Goal: Check status: Check status

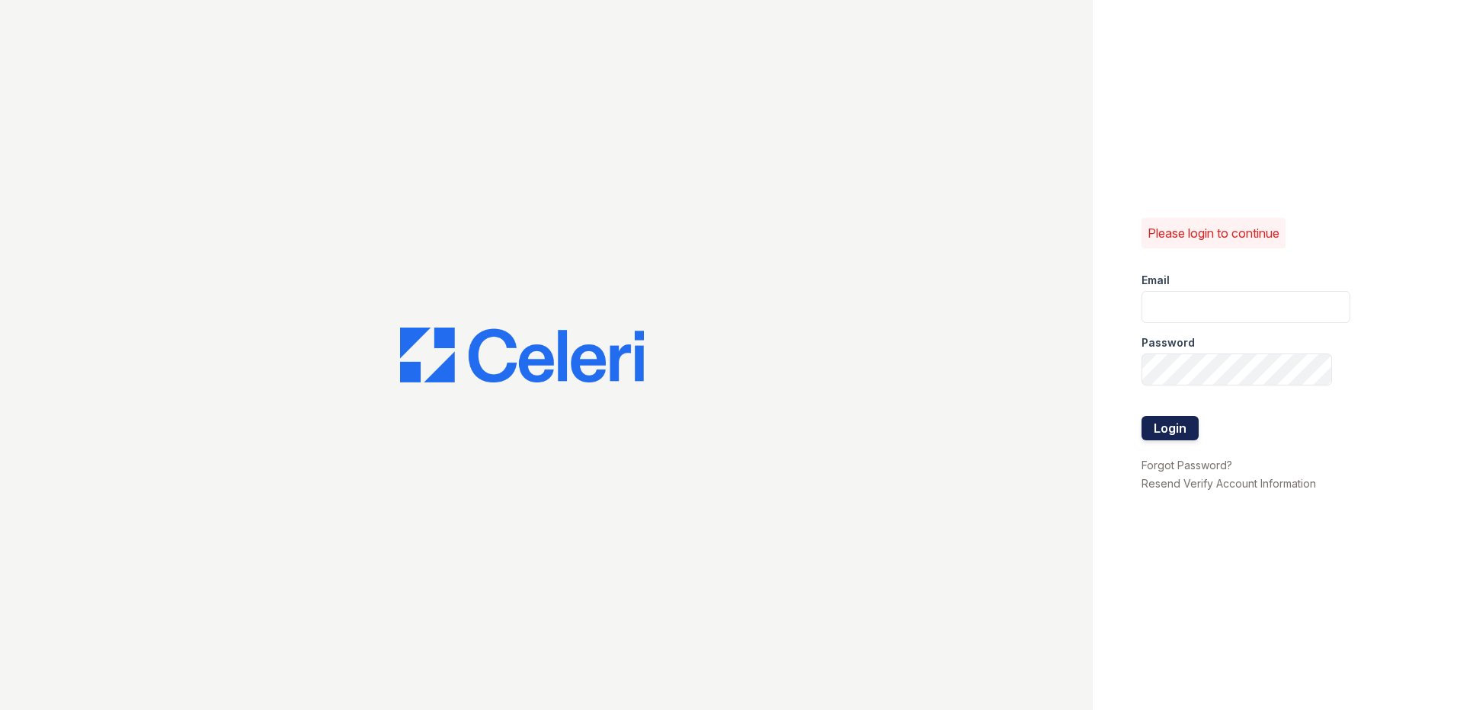
type input "LConde@trinity-pm.com"
click at [1175, 426] on button "Login" at bounding box center [1170, 428] width 57 height 24
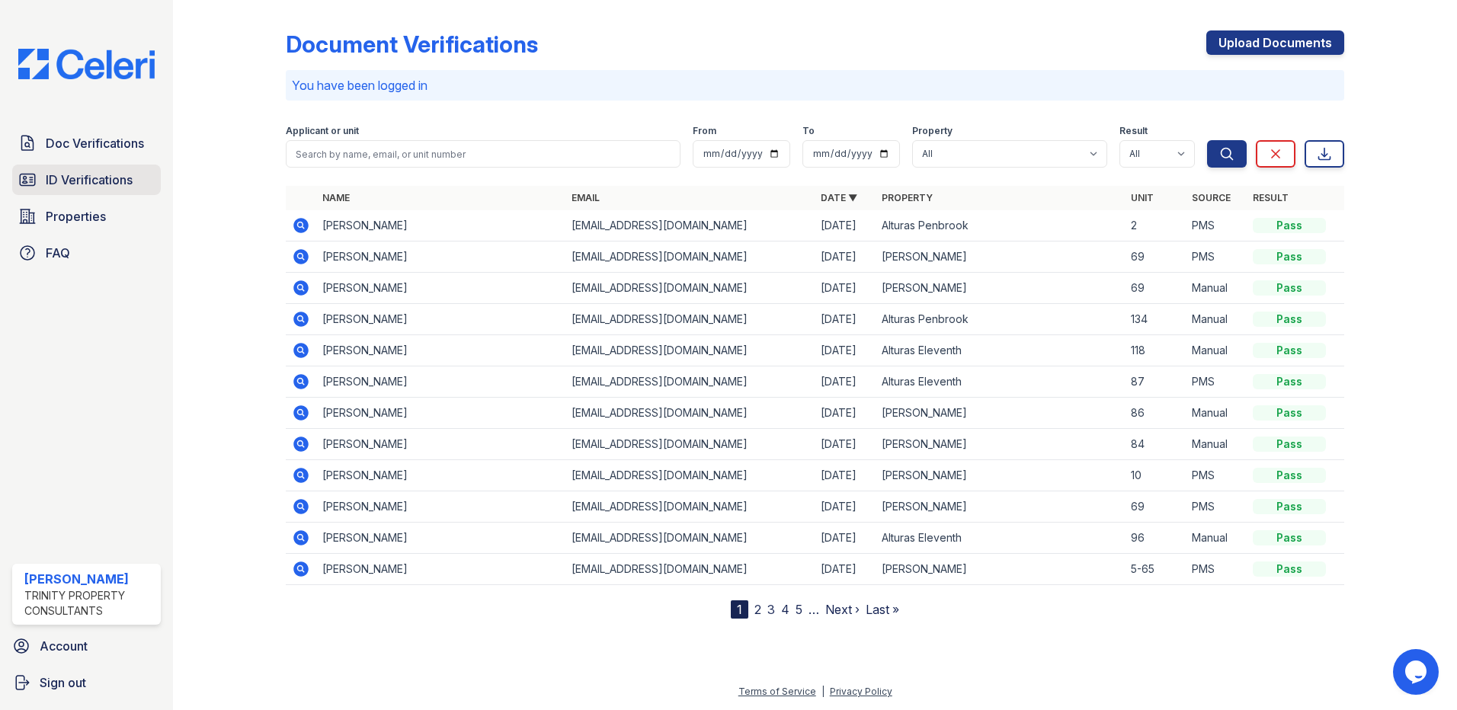
click at [136, 176] on link "ID Verifications" at bounding box center [86, 180] width 149 height 30
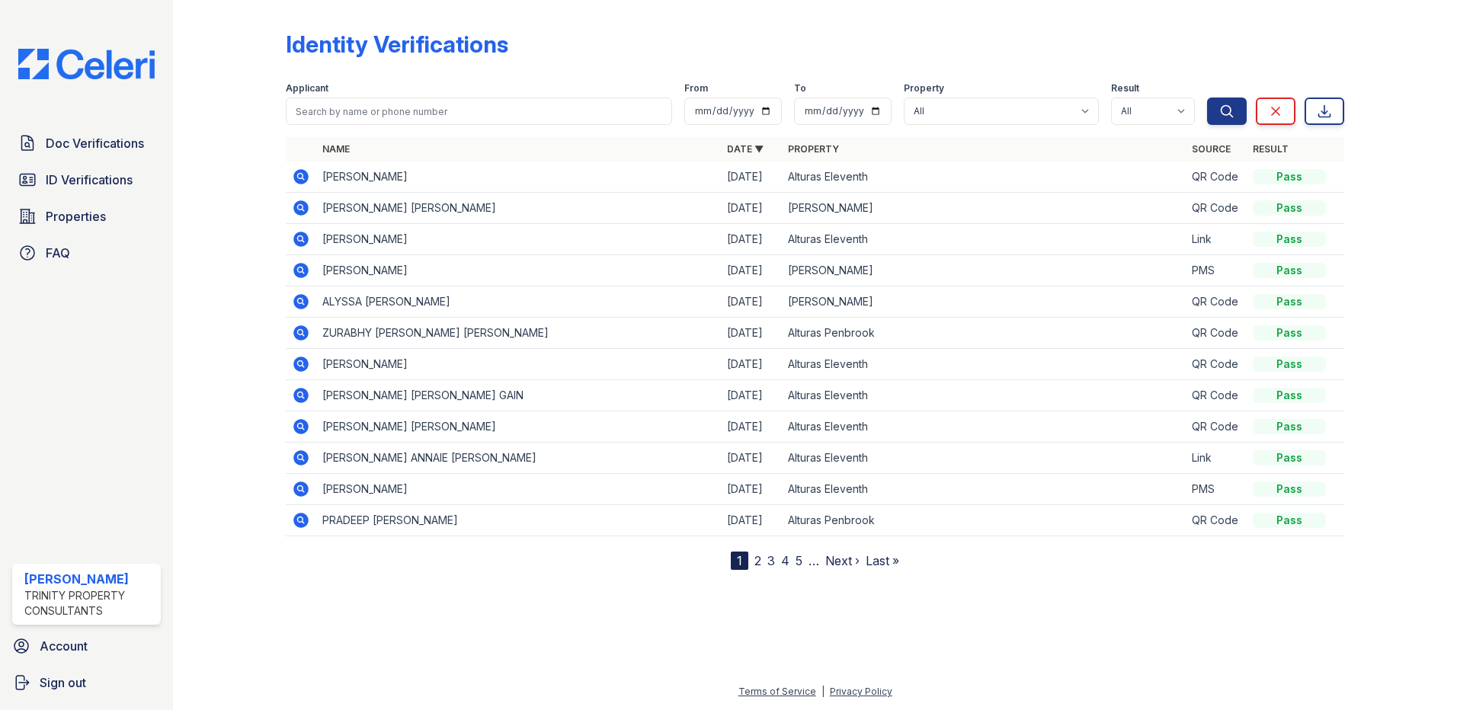
click at [299, 331] on icon at bounding box center [301, 333] width 18 height 18
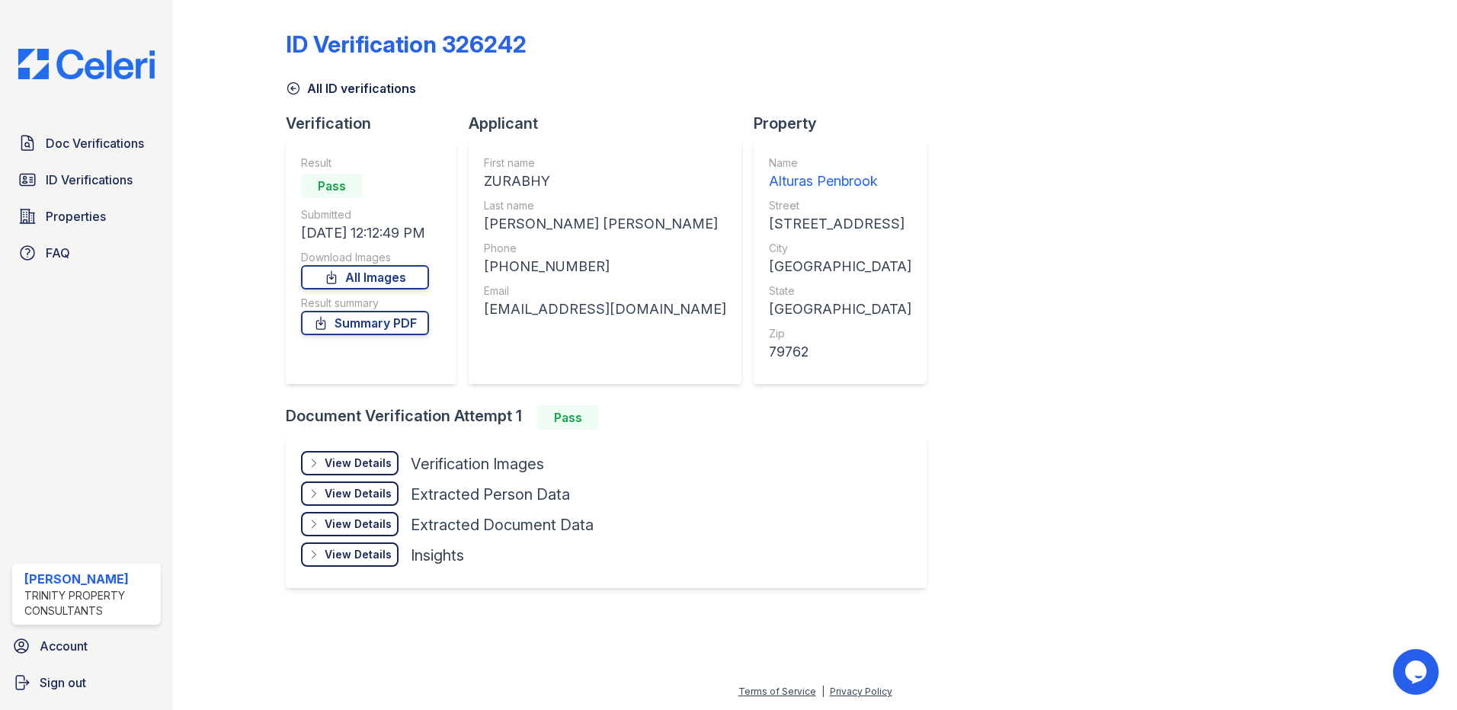
click at [354, 473] on div "View Details Details" at bounding box center [350, 463] width 98 height 24
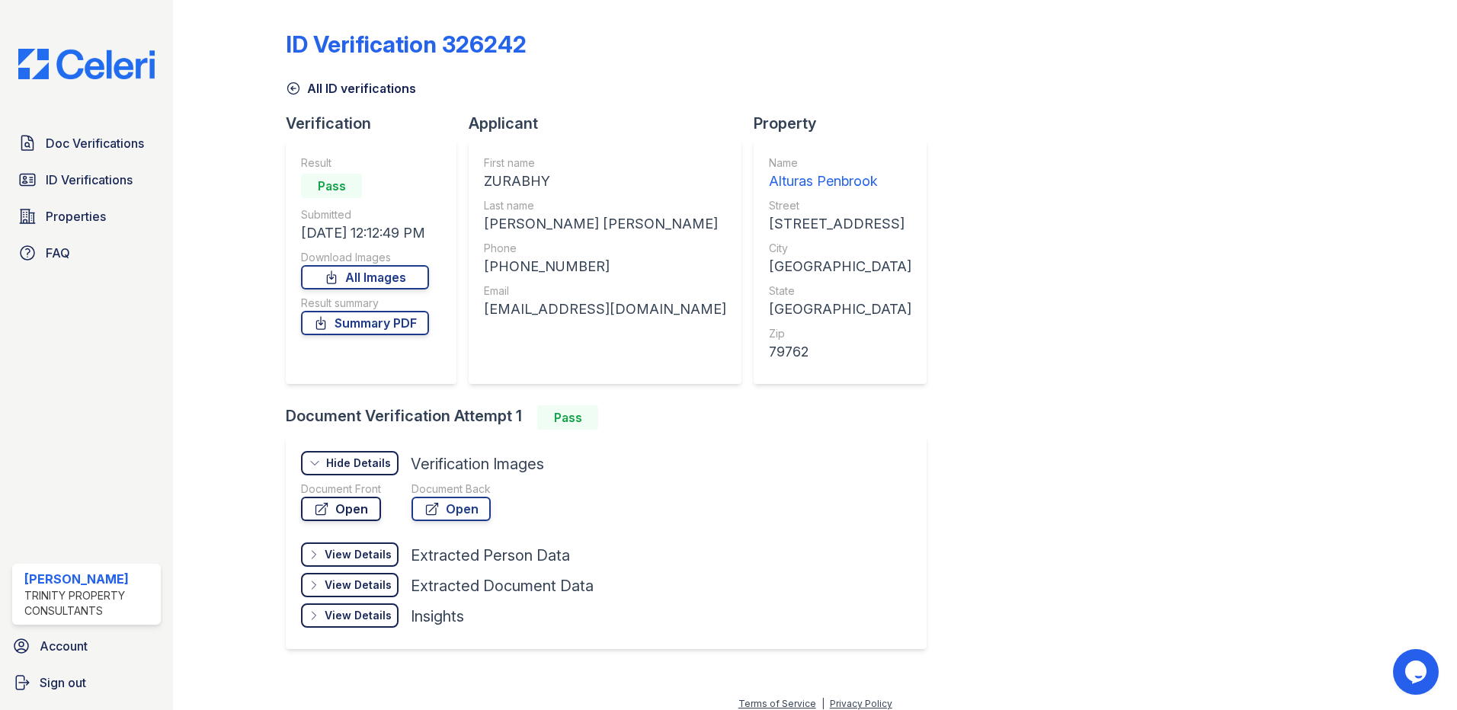
click at [340, 510] on link "Open" at bounding box center [341, 509] width 80 height 24
click at [93, 149] on span "Doc Verifications" at bounding box center [95, 143] width 98 height 18
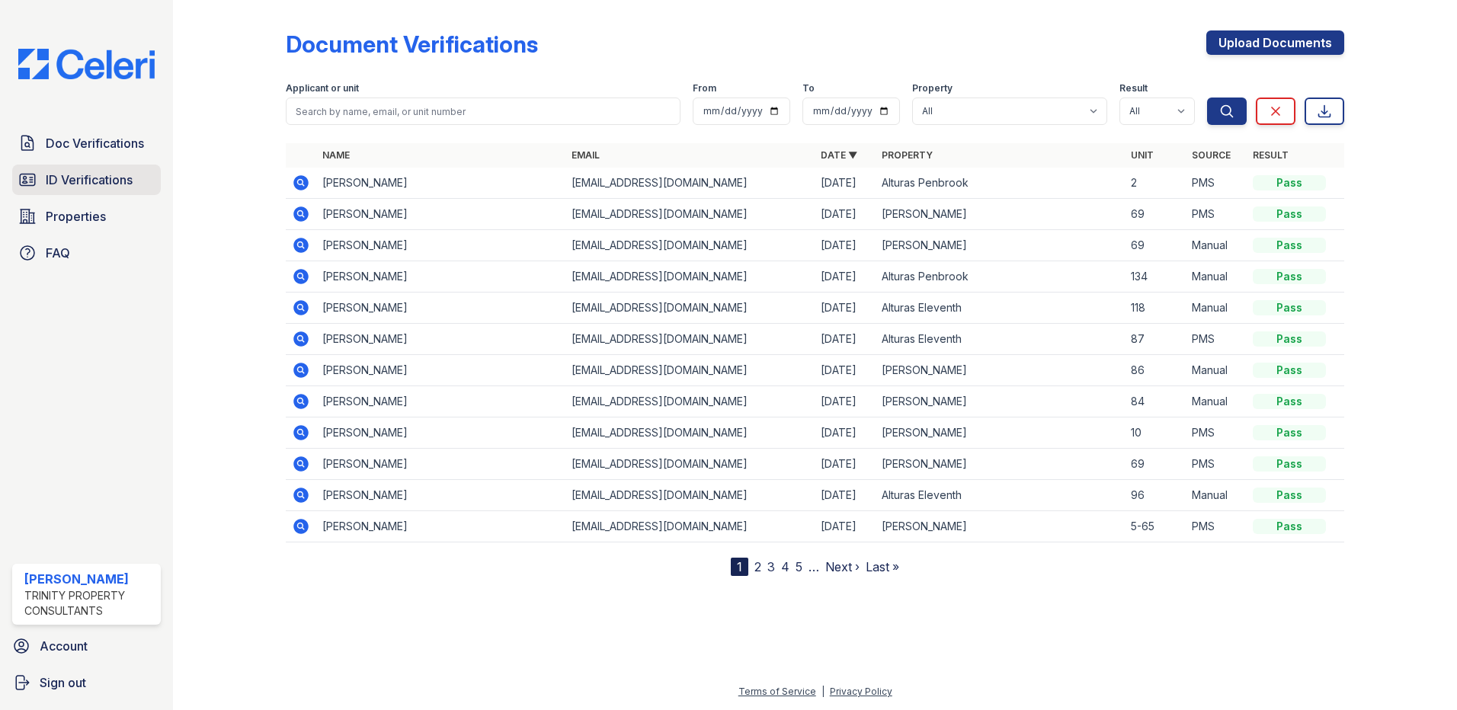
click at [91, 169] on link "ID Verifications" at bounding box center [86, 180] width 149 height 30
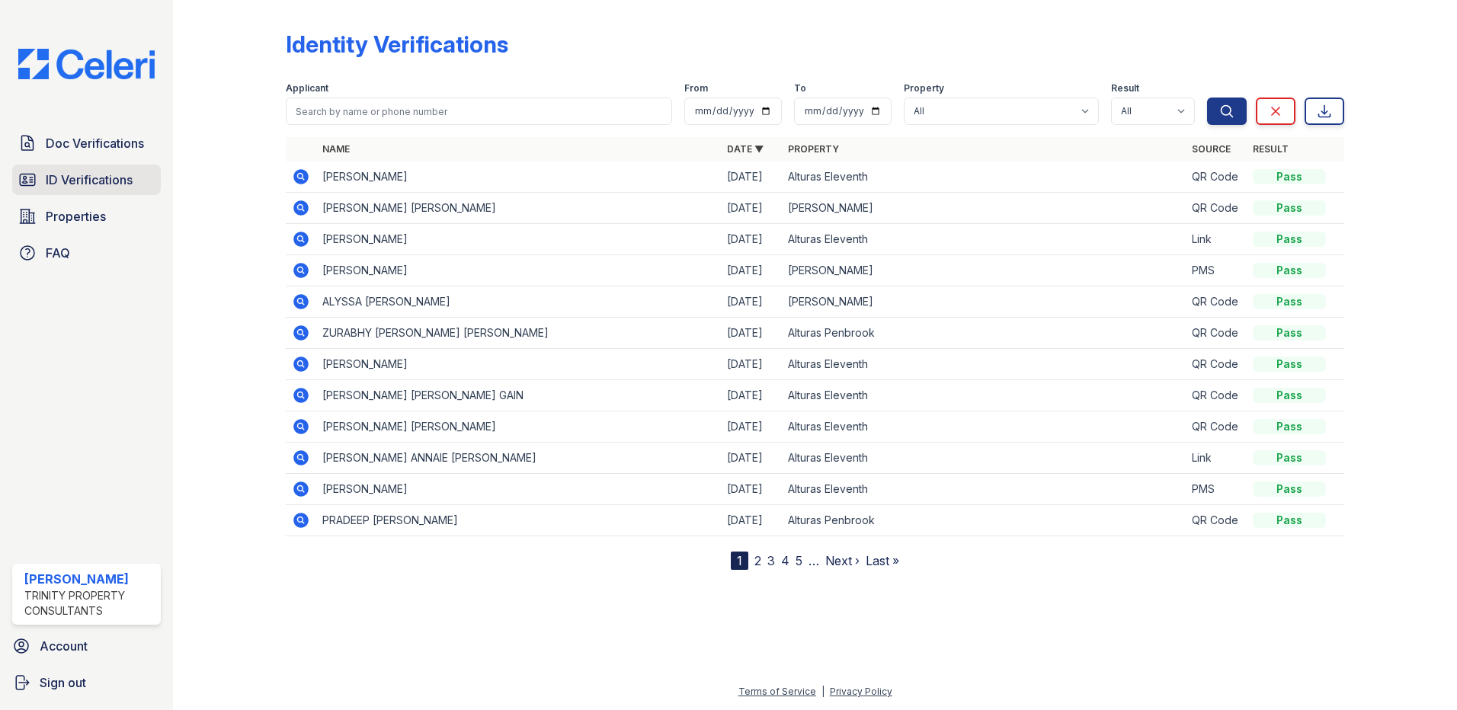
click at [126, 175] on span "ID Verifications" at bounding box center [89, 180] width 87 height 18
click at [298, 330] on icon at bounding box center [300, 332] width 15 height 15
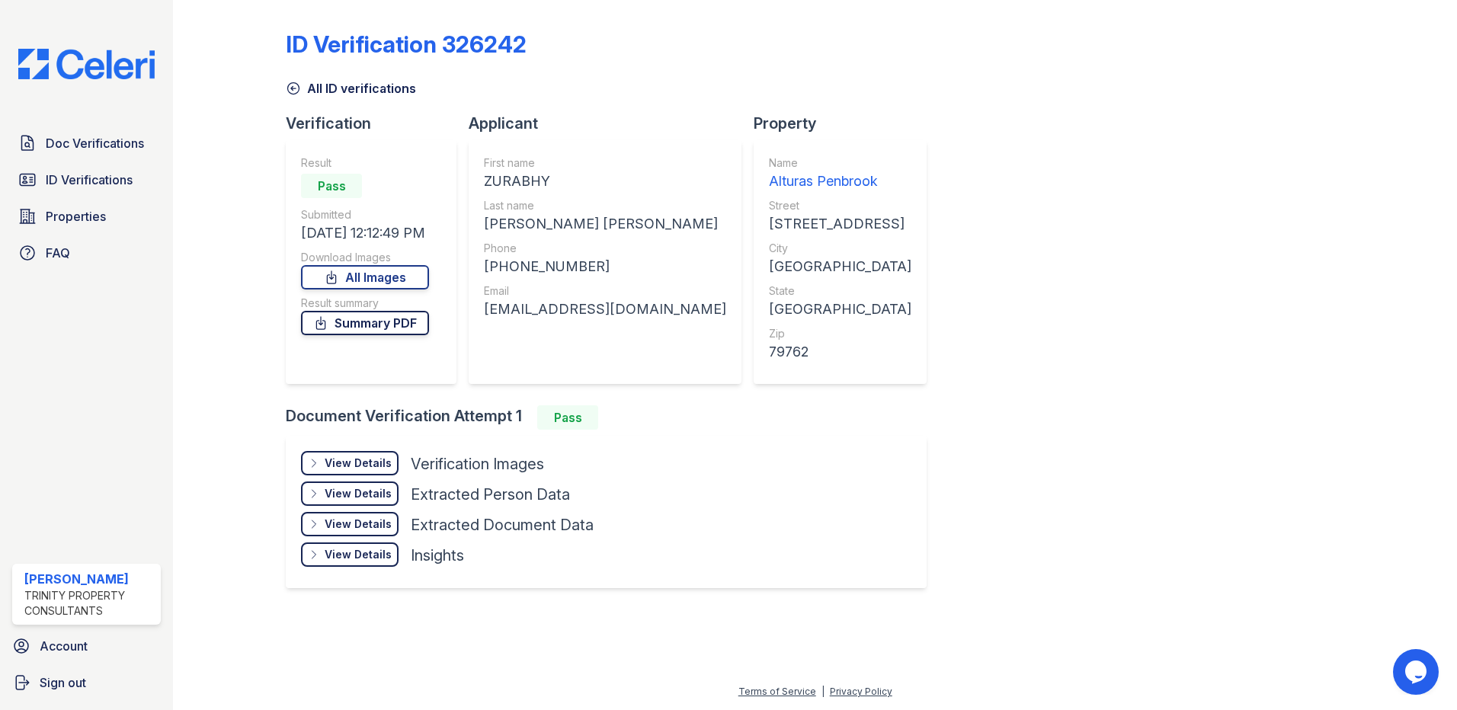
click at [324, 322] on icon at bounding box center [320, 323] width 15 height 15
click at [52, 142] on span "Doc Verifications" at bounding box center [95, 143] width 98 height 18
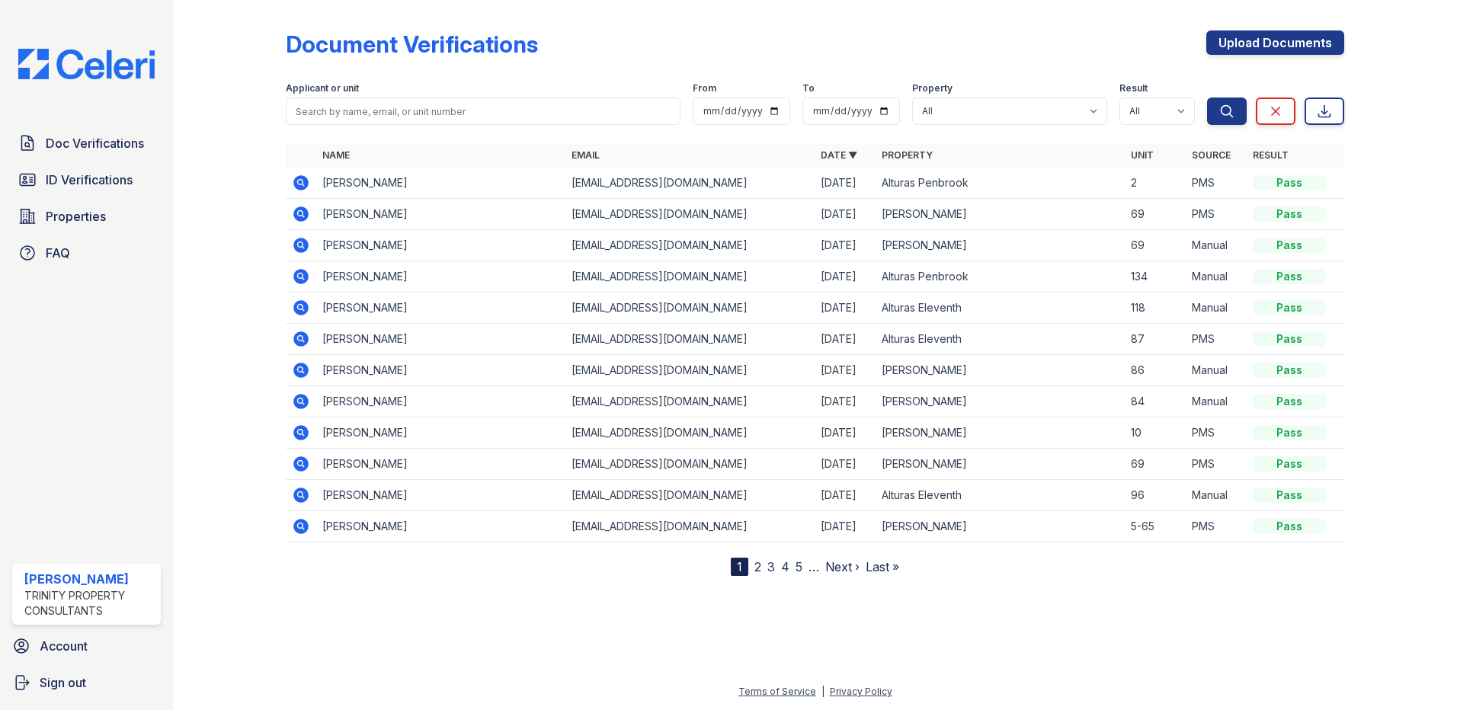
click at [300, 190] on icon at bounding box center [300, 182] width 15 height 15
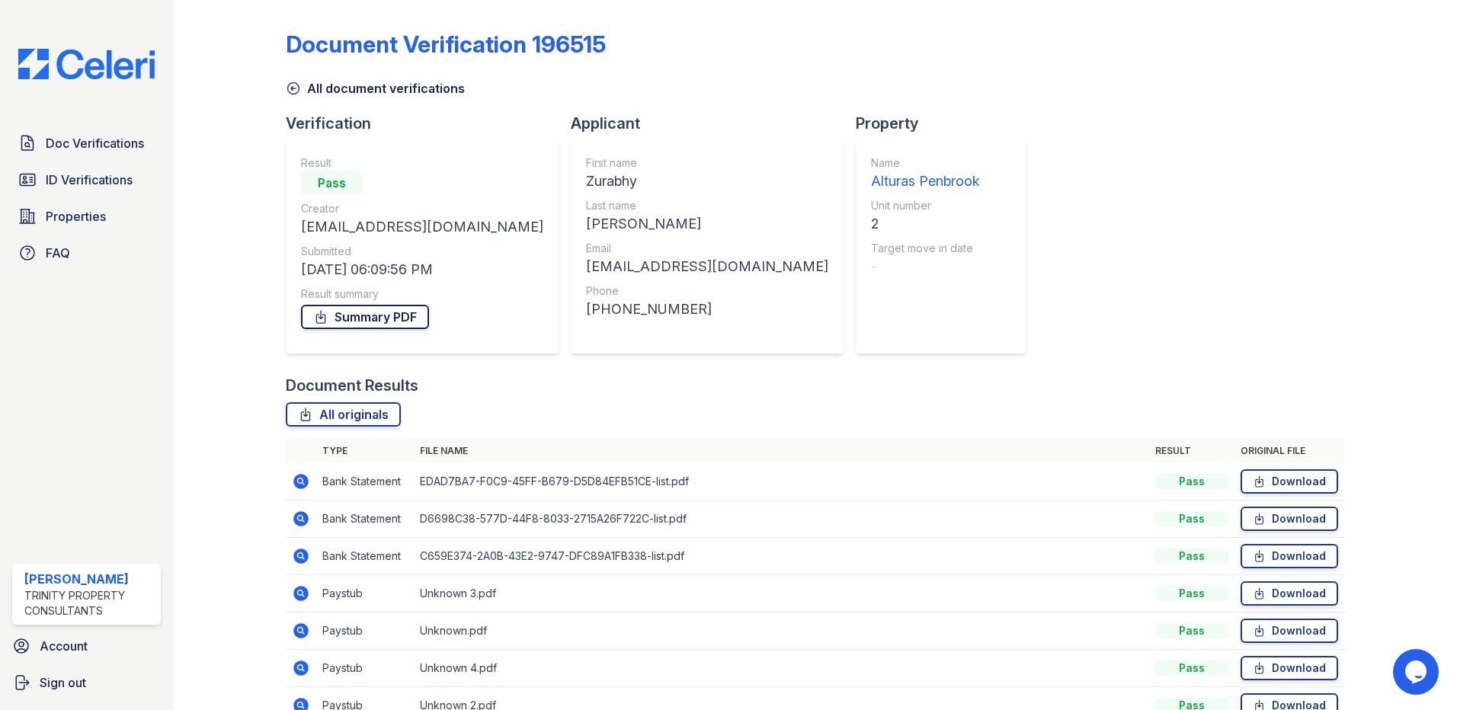
click at [367, 318] on link "Summary PDF" at bounding box center [365, 317] width 128 height 24
click at [106, 188] on span "ID Verifications" at bounding box center [89, 180] width 87 height 18
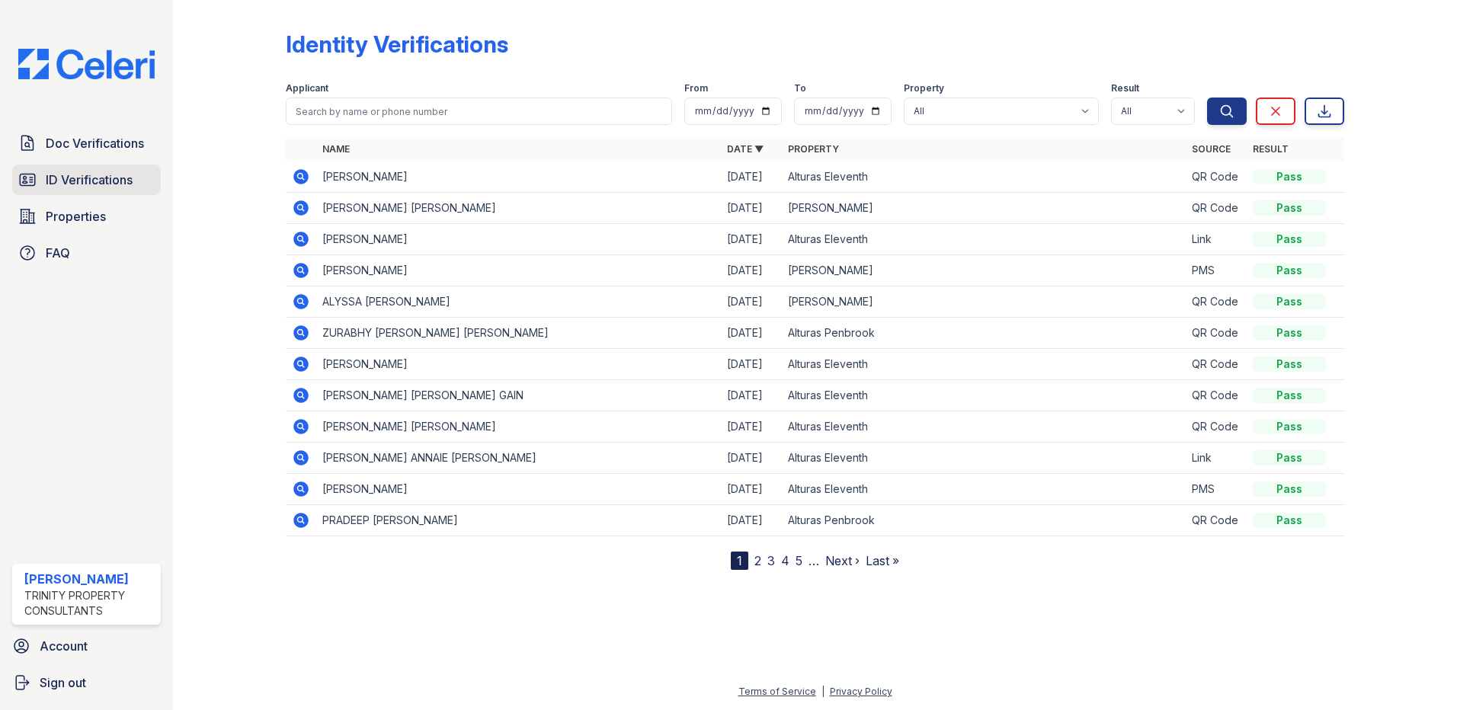
click at [58, 178] on span "ID Verifications" at bounding box center [89, 180] width 87 height 18
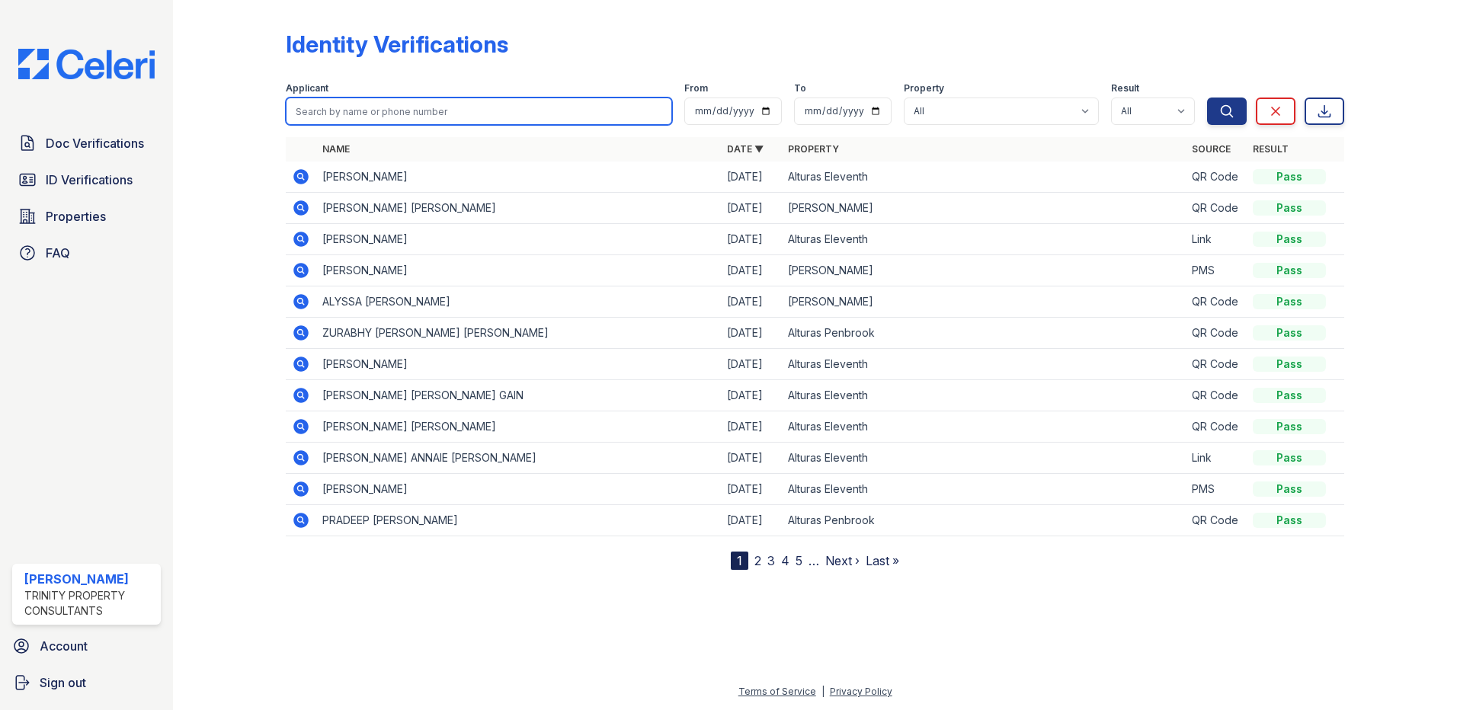
click at [410, 110] on input "search" at bounding box center [479, 111] width 386 height 27
type input "nora"
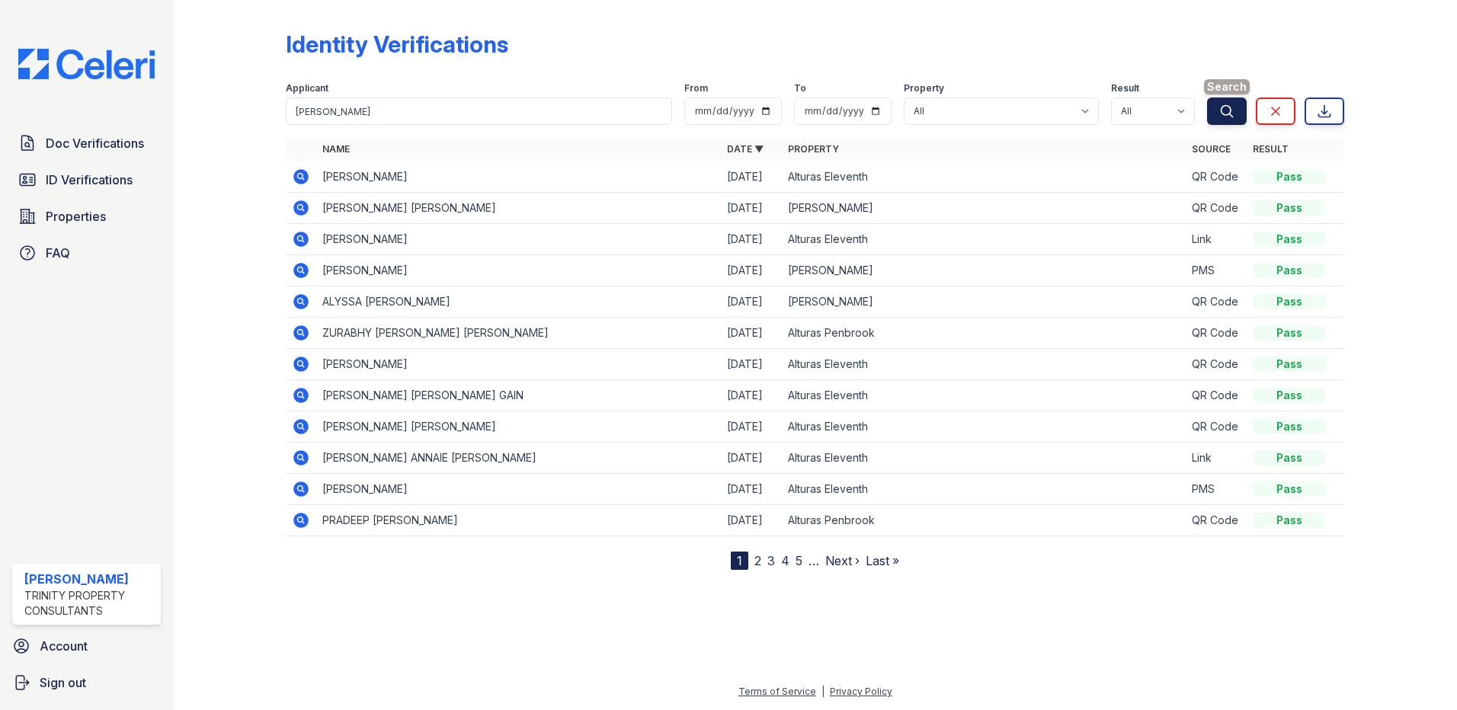
click at [1234, 108] on icon "submit" at bounding box center [1227, 111] width 15 height 15
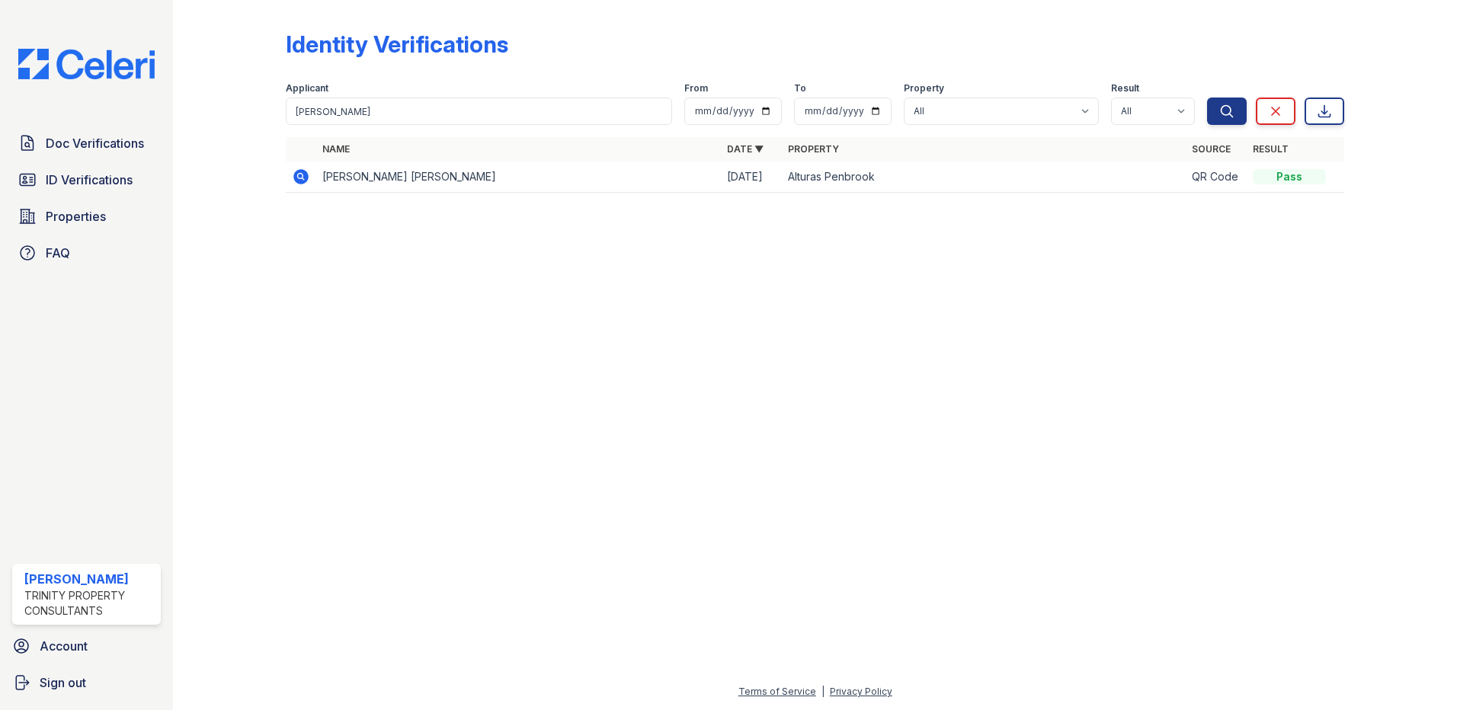
click at [300, 178] on icon at bounding box center [300, 176] width 4 height 4
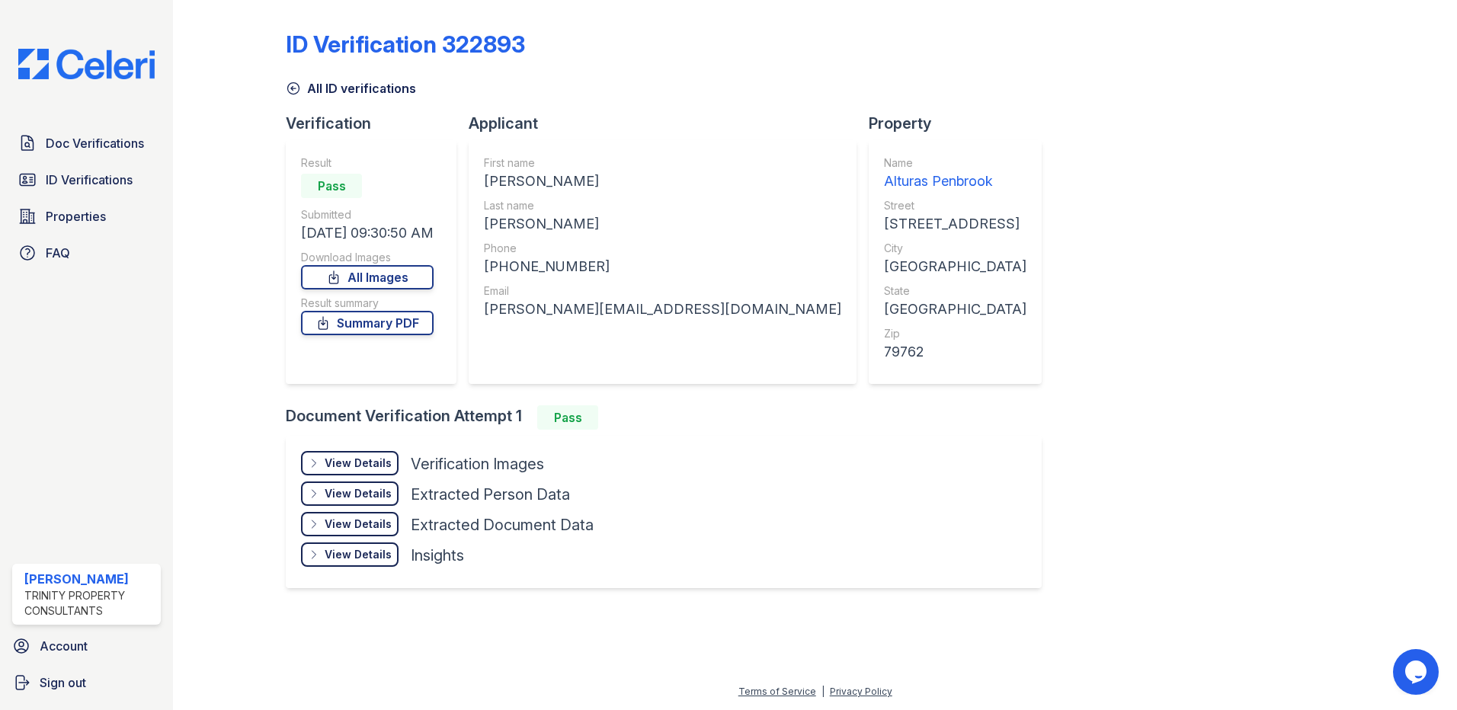
click at [369, 467] on div "View Details" at bounding box center [358, 463] width 67 height 15
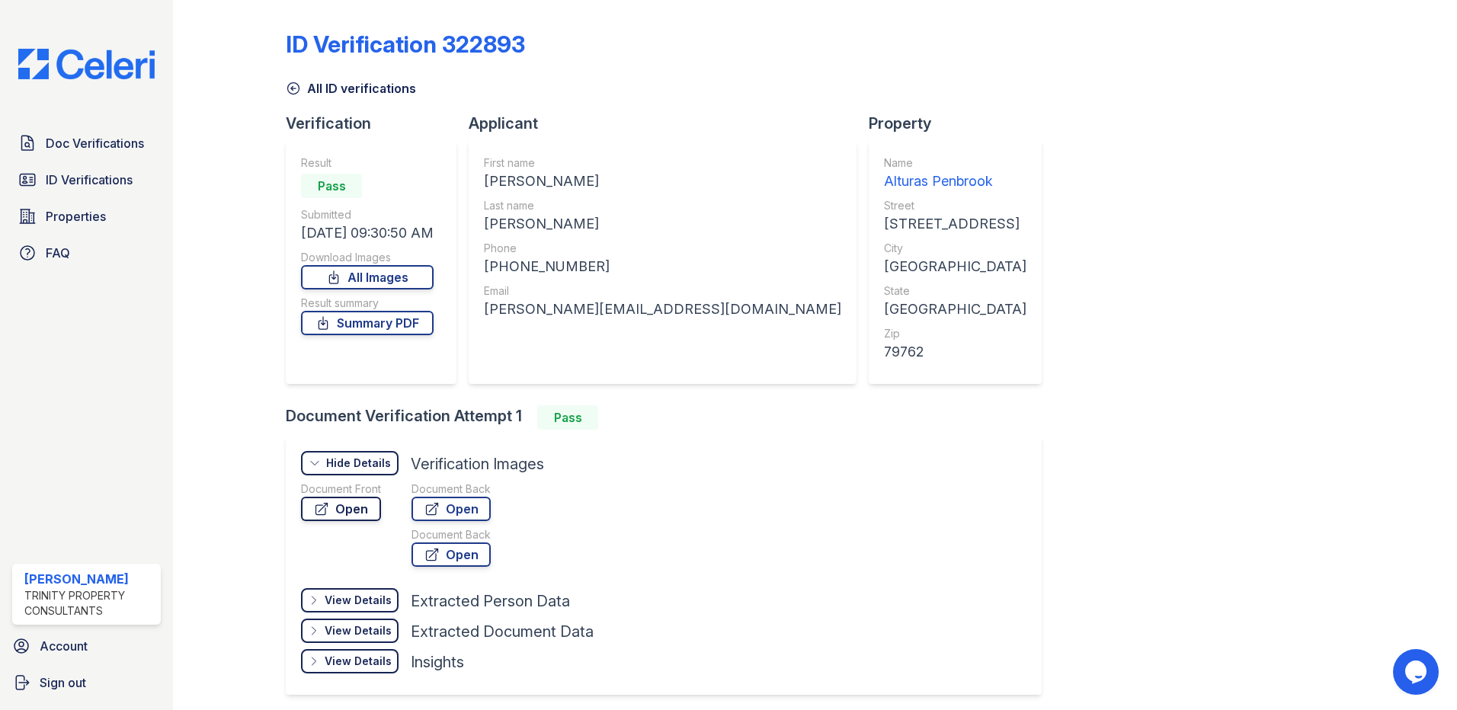
click at [368, 504] on link "Open" at bounding box center [341, 509] width 80 height 24
